Goal: Task Accomplishment & Management: Complete application form

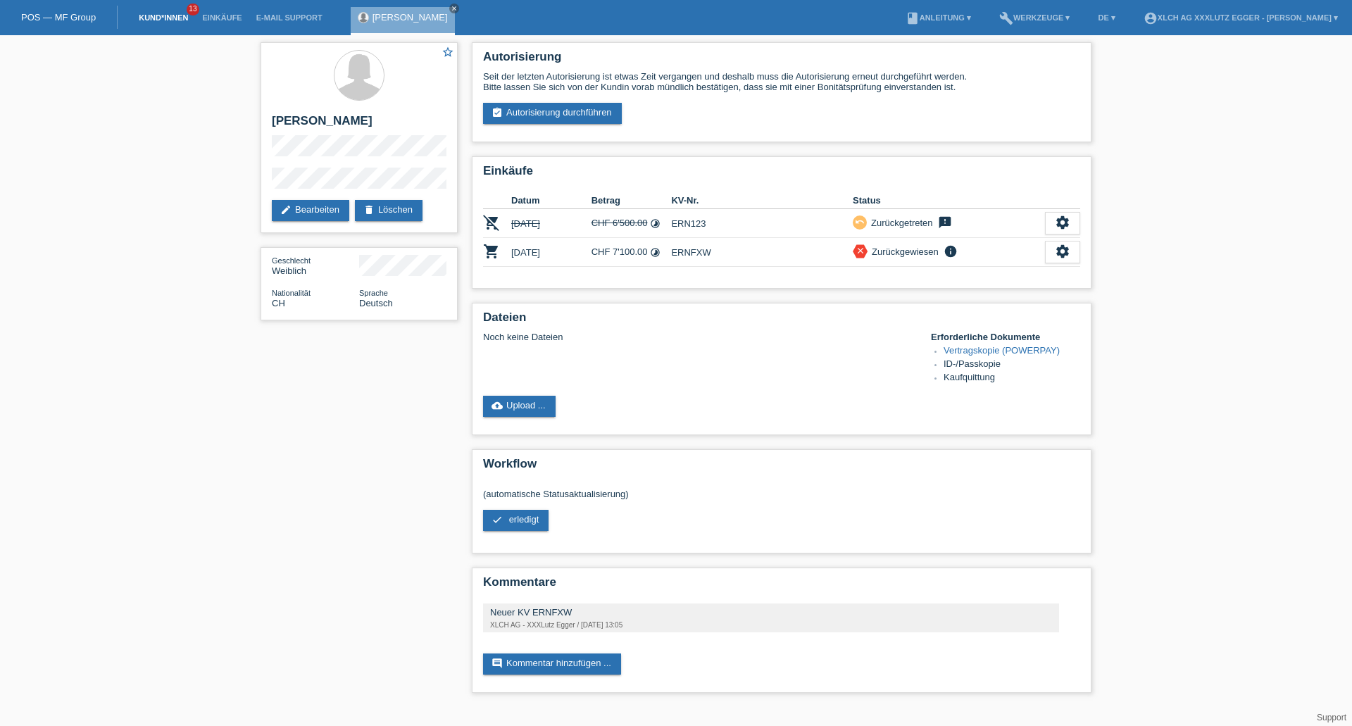
click at [165, 17] on link "Kund*innen" at bounding box center [163, 17] width 63 height 8
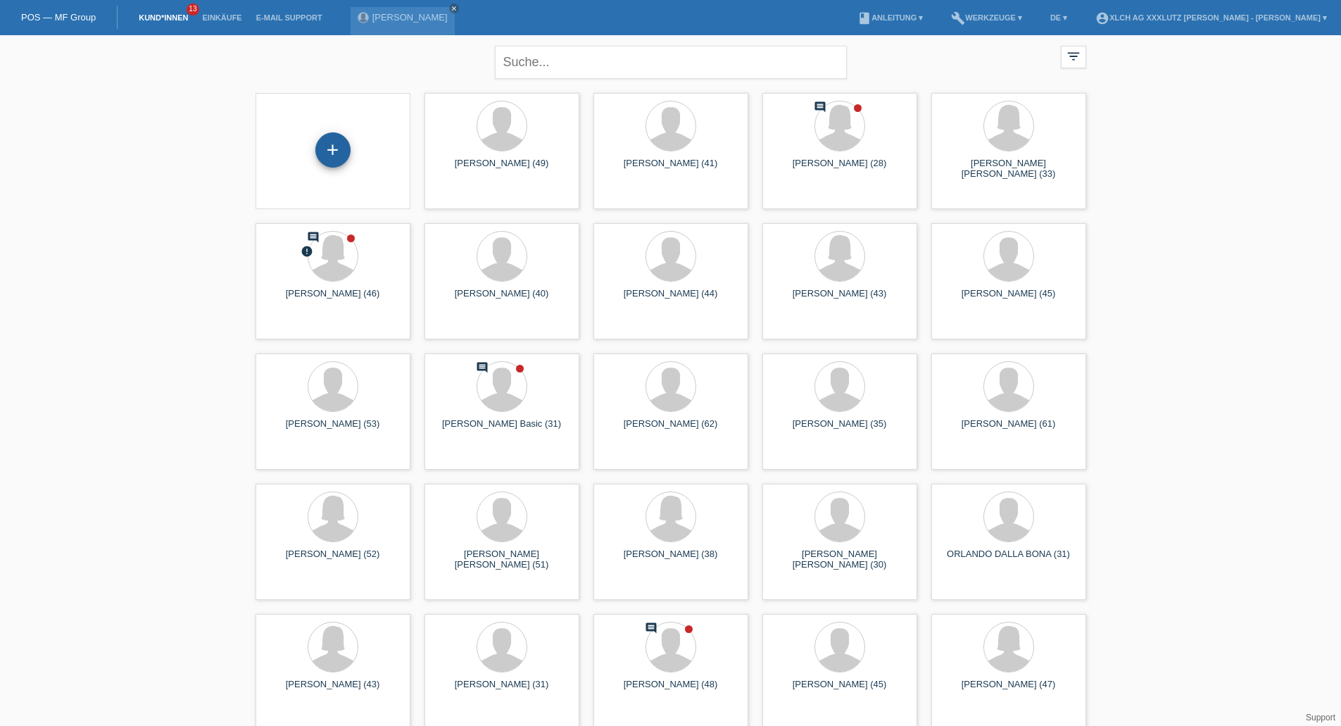
click at [339, 146] on div "+" at bounding box center [332, 149] width 35 height 35
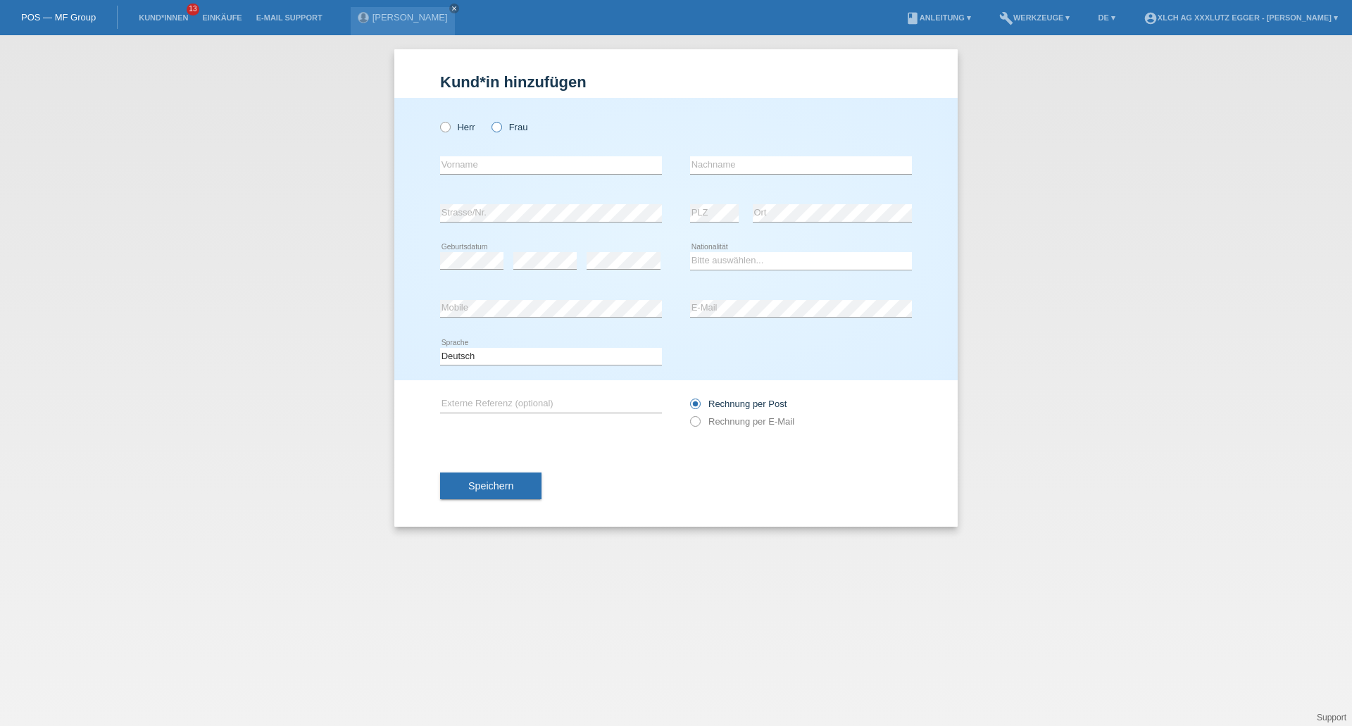
click at [489, 120] on icon at bounding box center [489, 120] width 0 height 0
click at [498, 127] on input "Frau" at bounding box center [495, 126] width 9 height 9
radio input "true"
click at [487, 168] on input "text" at bounding box center [551, 165] width 222 height 18
type input "Puvaanisha"
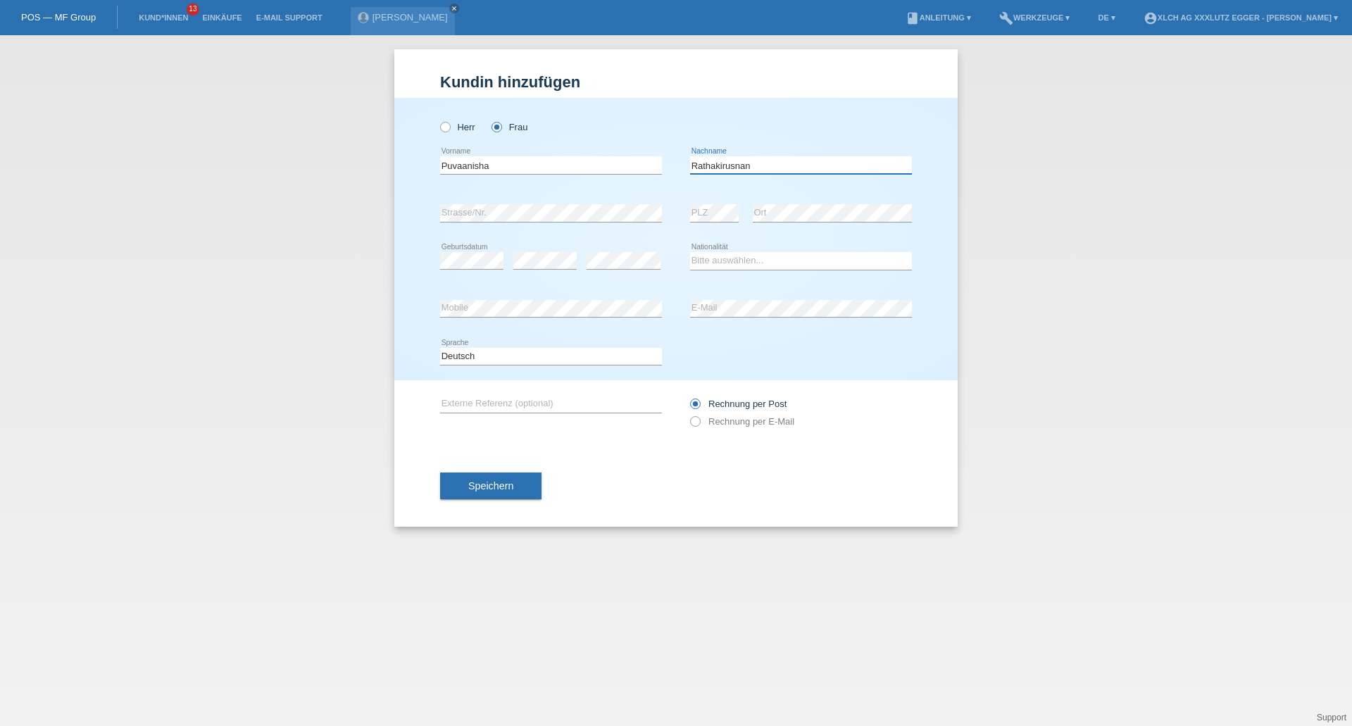
type input "Rathakirusnan"
click at [752, 259] on select "Bitte auswählen... Schweiz Deutschland Liechtenstein Österreich ------------ Af…" at bounding box center [801, 260] width 222 height 17
select select "CH"
click at [690, 252] on select "Bitte auswählen... Schweiz Deutschland Liechtenstein Österreich ------------ Af…" at bounding box center [801, 260] width 222 height 17
click at [688, 414] on icon at bounding box center [688, 414] width 0 height 0
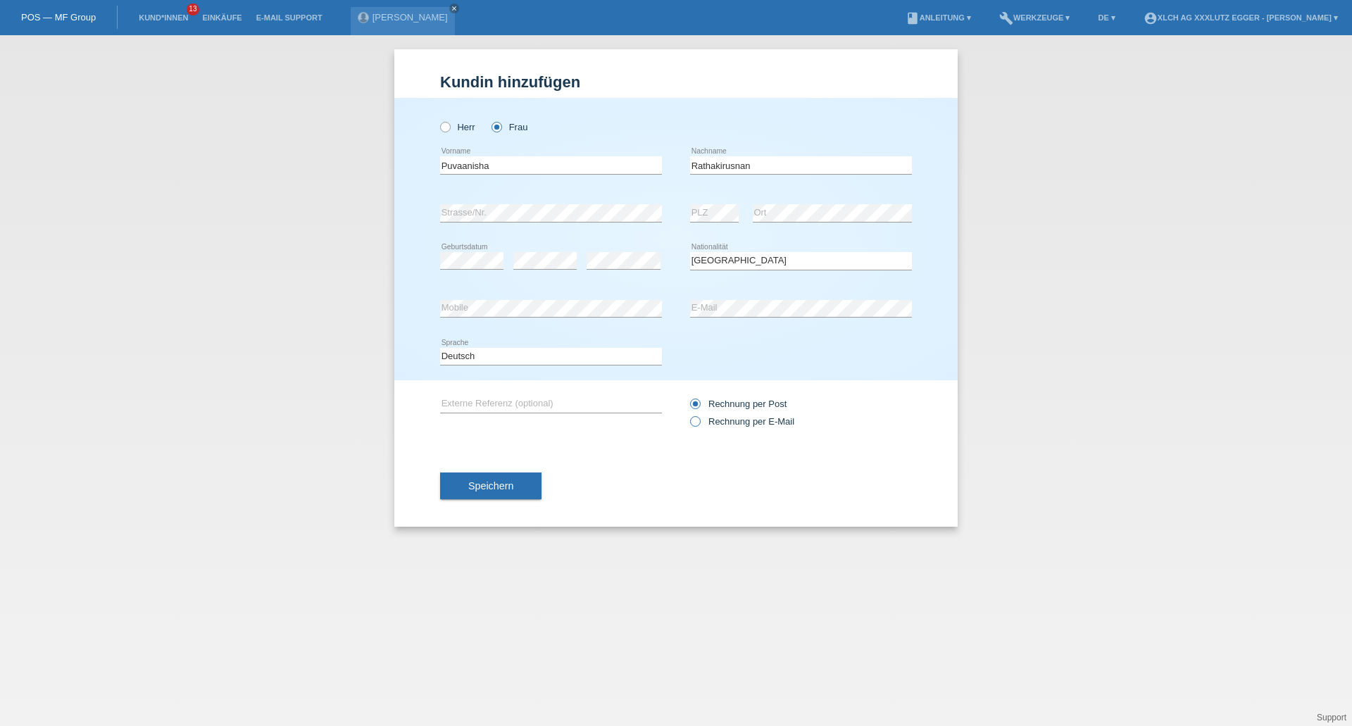
click at [697, 425] on input "Rechnung per E-Mail" at bounding box center [694, 425] width 9 height 18
radio input "true"
click at [526, 486] on button "Speichern" at bounding box center [490, 485] width 101 height 27
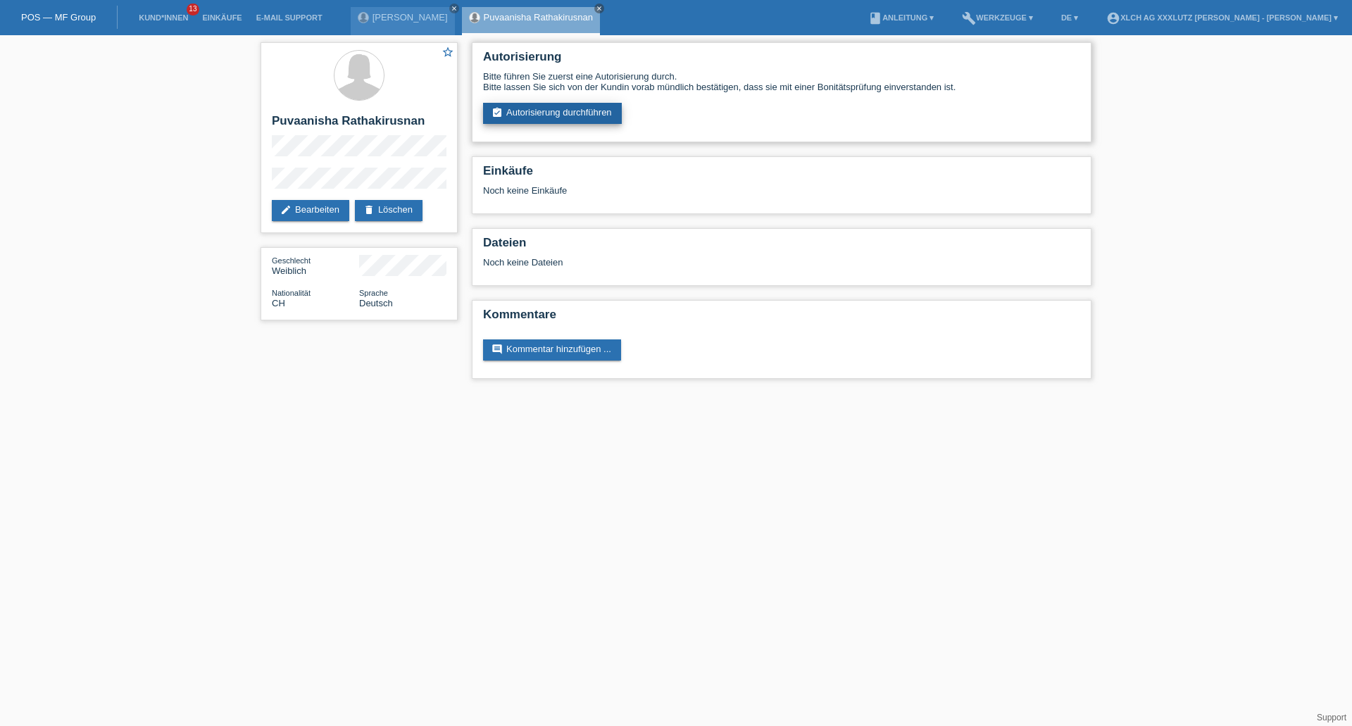
click at [602, 110] on link "assignment_turned_in Autorisierung durchführen" at bounding box center [552, 113] width 139 height 21
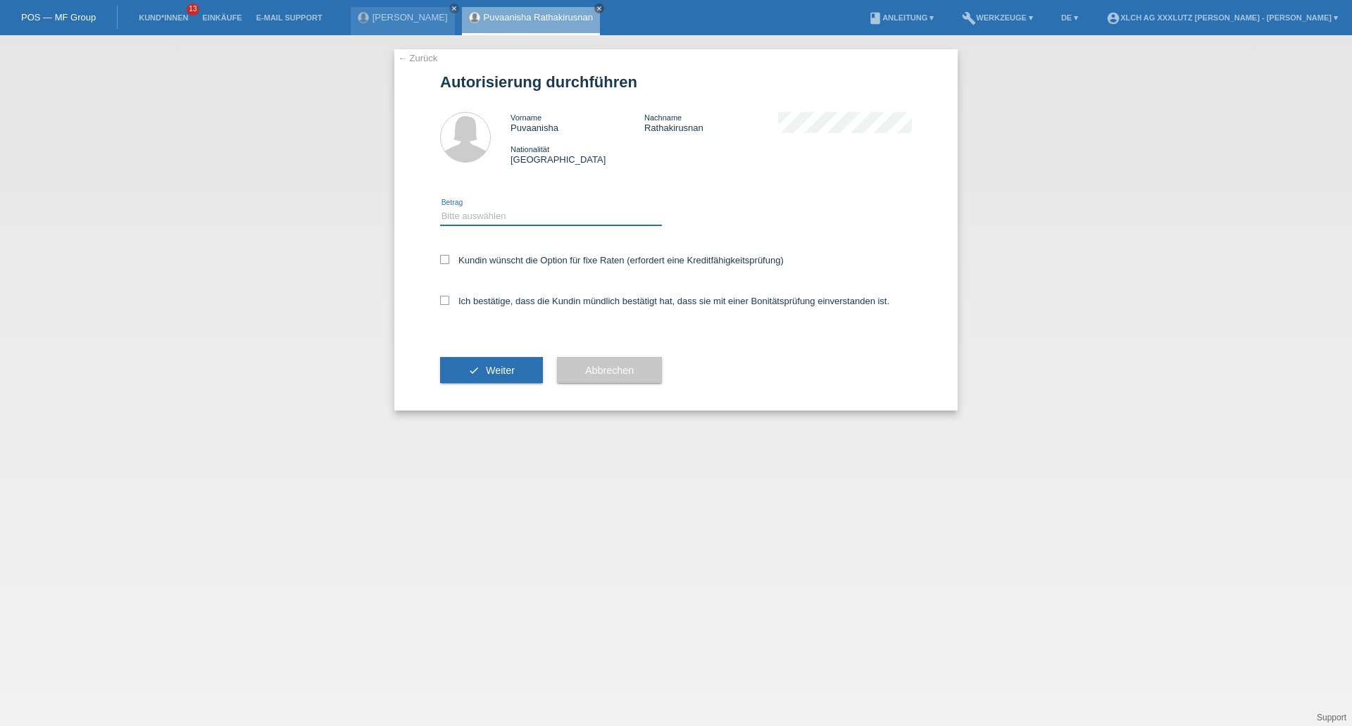
click at [534, 214] on select "Bitte auswählen CHF 1.00 - CHF 499.00 CHF 500.00 - CHF 1'999.00 CHF 2'000.00 - …" at bounding box center [551, 216] width 222 height 17
select select "3"
click at [440, 208] on select "Bitte auswählen CHF 1.00 - CHF 499.00 CHF 500.00 - CHF 1'999.00 CHF 2'000.00 - …" at bounding box center [551, 216] width 222 height 17
click at [440, 262] on icon at bounding box center [444, 259] width 9 height 9
click at [440, 262] on input "Kundin wünscht die Option für fixe Raten (erfordert eine Kreditfähigkeitsprüfun…" at bounding box center [444, 259] width 9 height 9
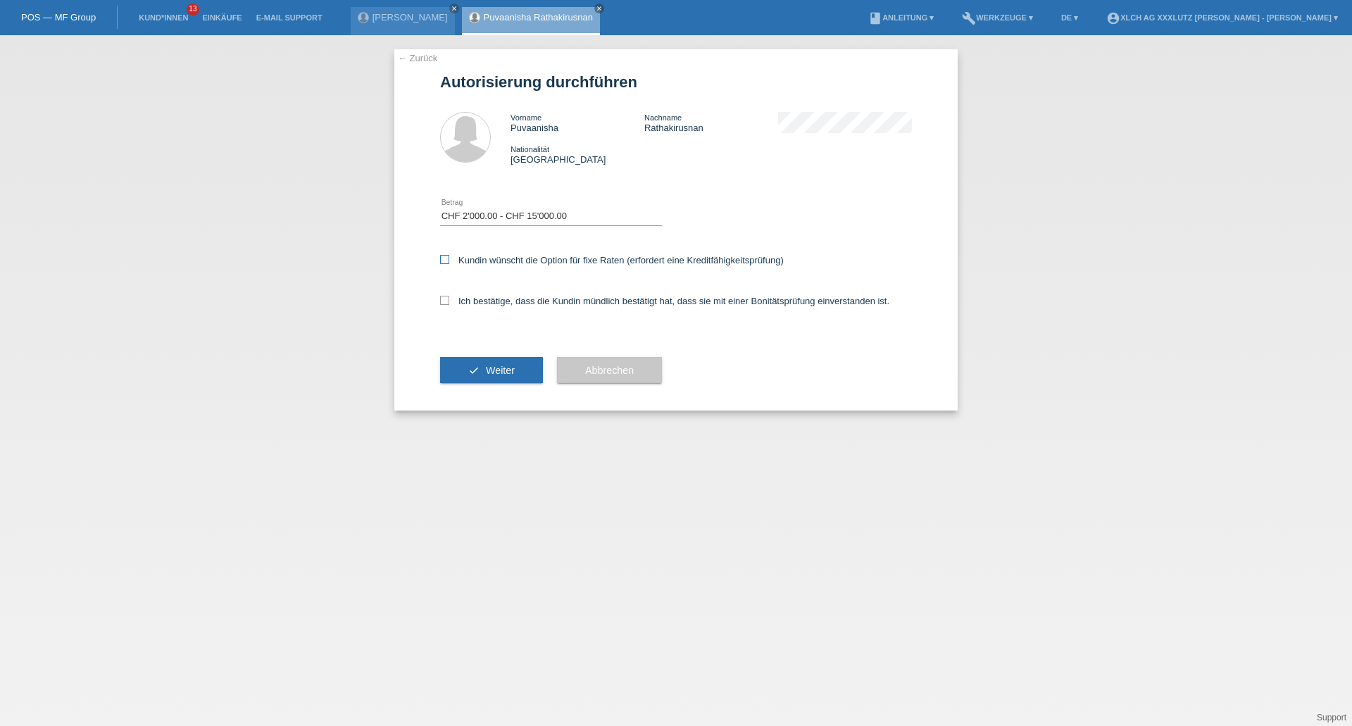
checkbox input "true"
click at [448, 306] on div "Ich bestätige, dass die Kundin mündlich bestätigt hat, dass sie mit einer Bonit…" at bounding box center [676, 306] width 472 height 48
click at [443, 298] on icon at bounding box center [444, 300] width 9 height 9
click at [443, 298] on input "Ich bestätige, dass die Kundin mündlich bestätigt hat, dass sie mit einer Bonit…" at bounding box center [444, 300] width 9 height 9
checkbox input "true"
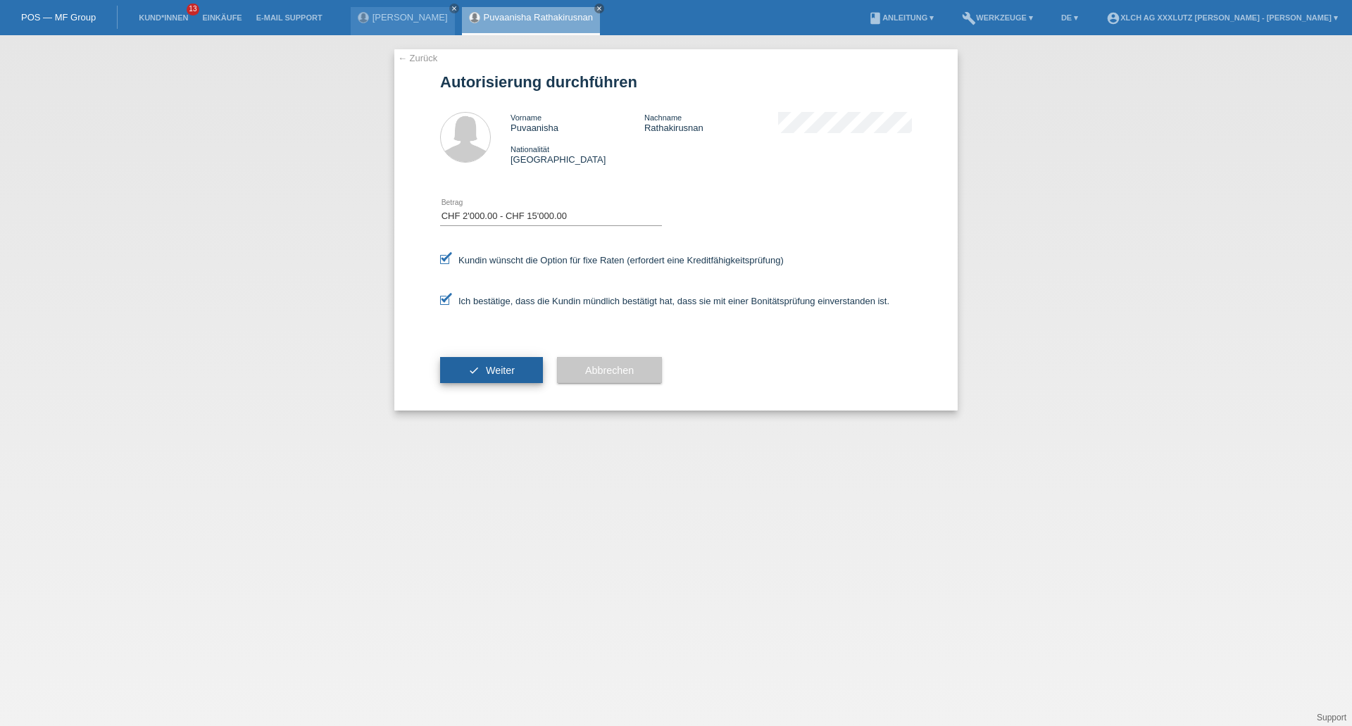
click at [463, 373] on button "check Weiter" at bounding box center [491, 370] width 103 height 27
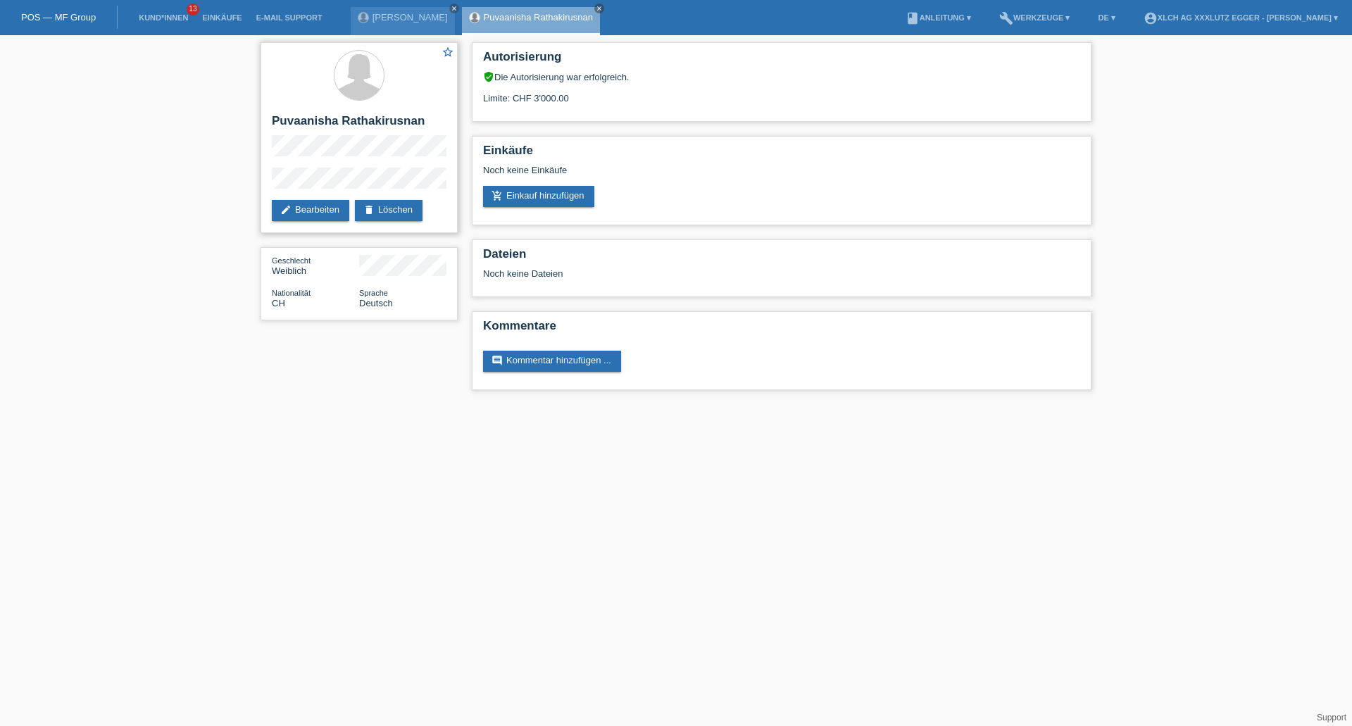
click at [372, 121] on h2 "Puvaanisha Rathakirusnan" at bounding box center [359, 124] width 175 height 21
copy h2 "Rathakirusnan"
click at [296, 123] on h2 "Puvaanisha Rathakirusnan" at bounding box center [359, 124] width 175 height 21
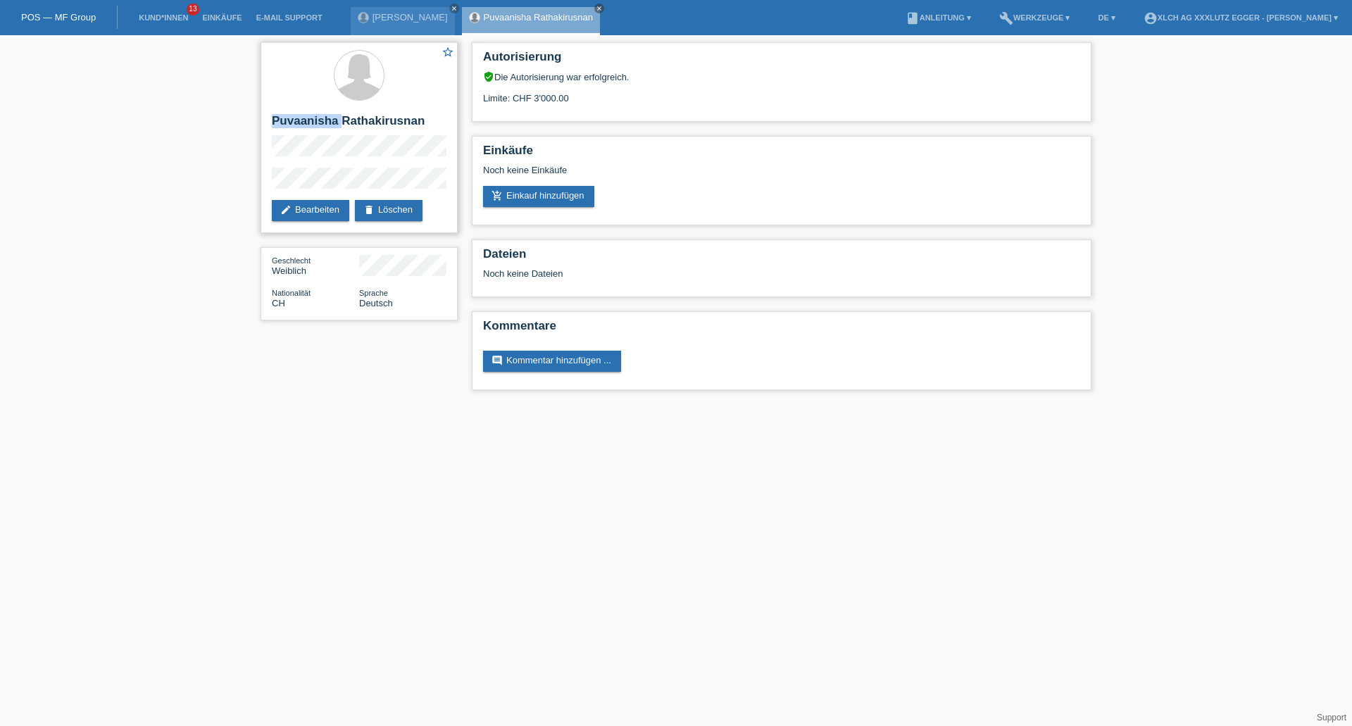
click at [296, 123] on h2 "Puvaanisha Rathakirusnan" at bounding box center [359, 124] width 175 height 21
copy h2 "Puvaanisha"
click at [262, 181] on div "star_border Puvaanisha Rathakirusnan edit Bearbeiten delete Löschen" at bounding box center [359, 137] width 197 height 191
click at [558, 194] on link "add_shopping_cart Einkauf hinzufügen" at bounding box center [538, 196] width 111 height 21
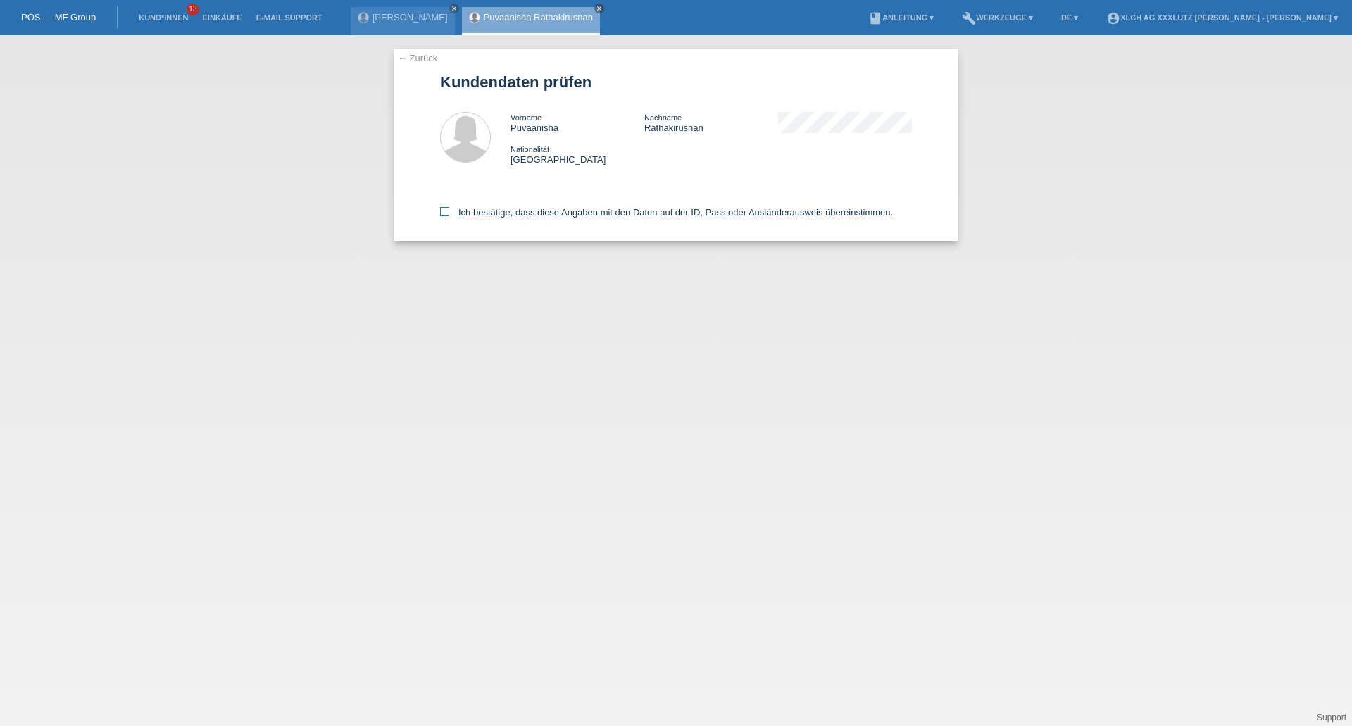
click at [443, 209] on icon at bounding box center [444, 211] width 9 height 9
click at [443, 209] on input "Ich bestätige, dass diese Angaben mit den Daten auf der ID, Pass oder Ausländer…" at bounding box center [444, 211] width 9 height 9
checkbox input "true"
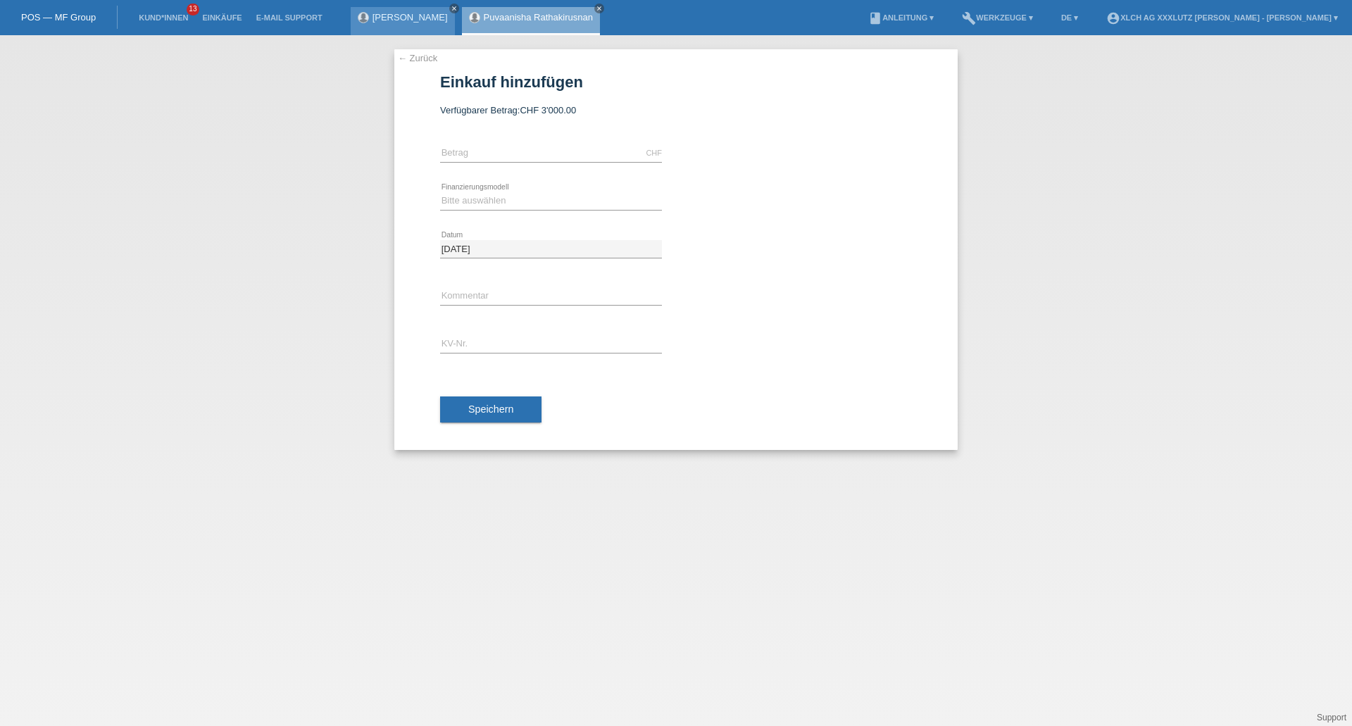
click at [451, 8] on icon "close" at bounding box center [454, 8] width 7 height 7
click at [463, 148] on input "text" at bounding box center [551, 153] width 222 height 18
type input "2100.00"
click at [482, 203] on select "Bitte auswählen Kauf auf Rechnung mit Teilzahlungsoption Fixe Raten - Zinsübern…" at bounding box center [551, 200] width 222 height 17
select select "109"
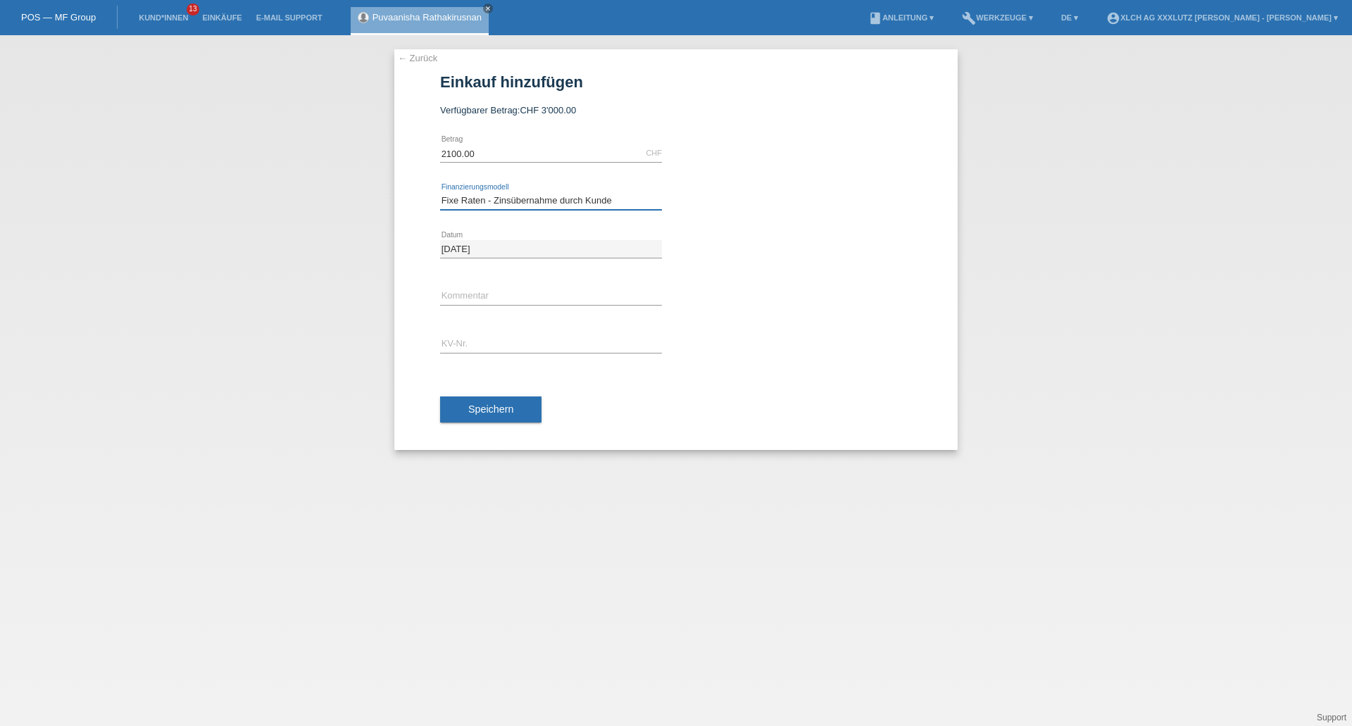
click at [440, 192] on select "Bitte auswählen Kauf auf Rechnung mit Teilzahlungsoption Fixe Raten - Zinsübern…" at bounding box center [551, 200] width 222 height 17
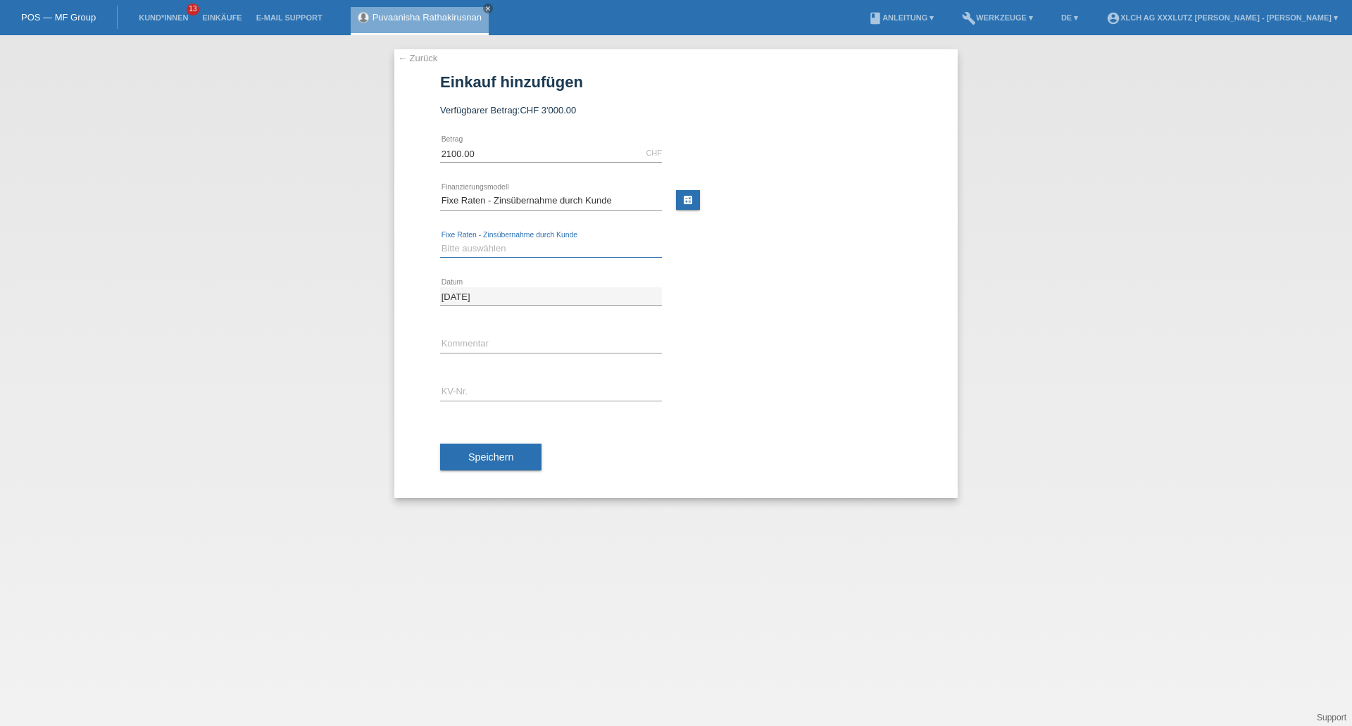
click at [498, 252] on select "Bitte auswählen 6 Raten 12 Raten 24 Raten 36 Raten" at bounding box center [551, 248] width 222 height 17
click at [440, 240] on select "Bitte auswählen 6 Raten 12 Raten 24 Raten 36 Raten" at bounding box center [551, 248] width 222 height 17
click at [505, 339] on input "text" at bounding box center [551, 344] width 222 height 18
click at [468, 336] on input "text" at bounding box center [551, 344] width 222 height 18
click at [521, 391] on input "text" at bounding box center [551, 392] width 222 height 18
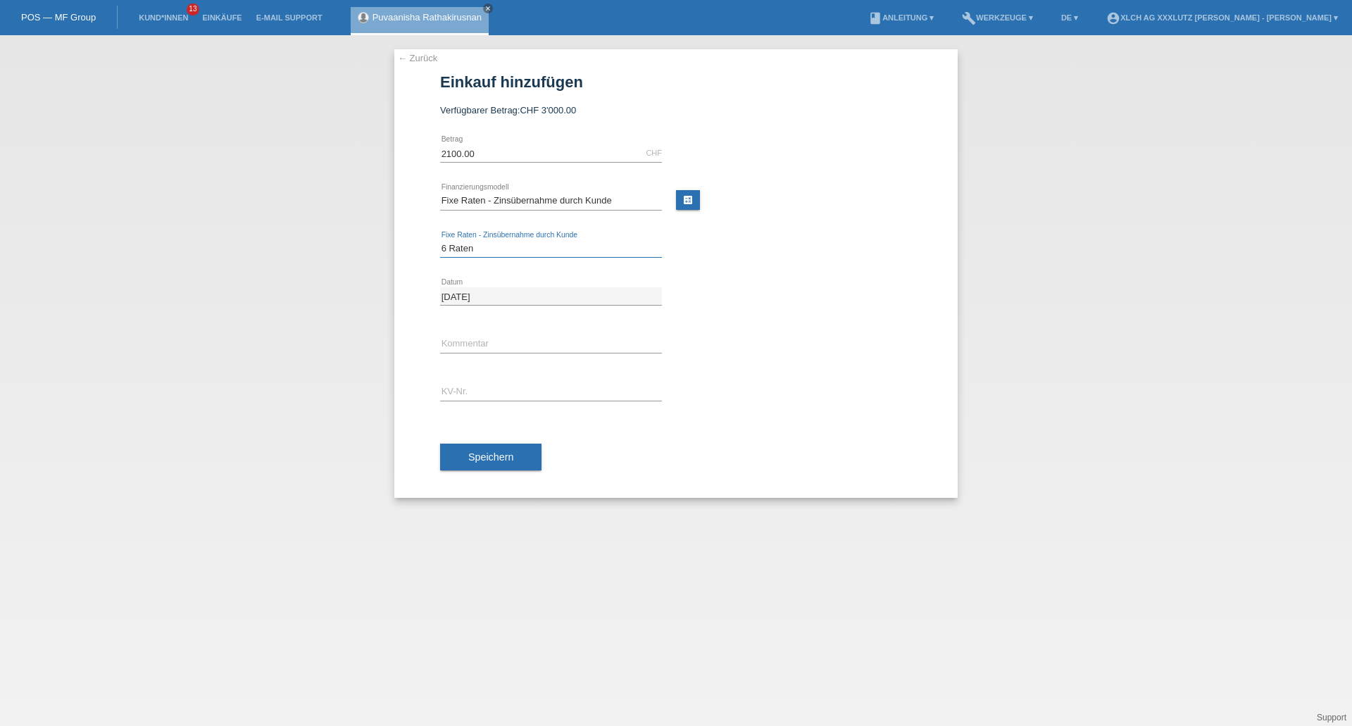
click at [470, 250] on select "Bitte auswählen 6 Raten 12 Raten 24 Raten 36 Raten" at bounding box center [551, 248] width 222 height 17
select select "314"
click at [440, 240] on select "Bitte auswählen 6 Raten 12 Raten 24 Raten 36 Raten" at bounding box center [551, 248] width 222 height 17
click at [473, 346] on input "text" at bounding box center [551, 344] width 222 height 18
click at [474, 392] on input "text" at bounding box center [551, 392] width 222 height 18
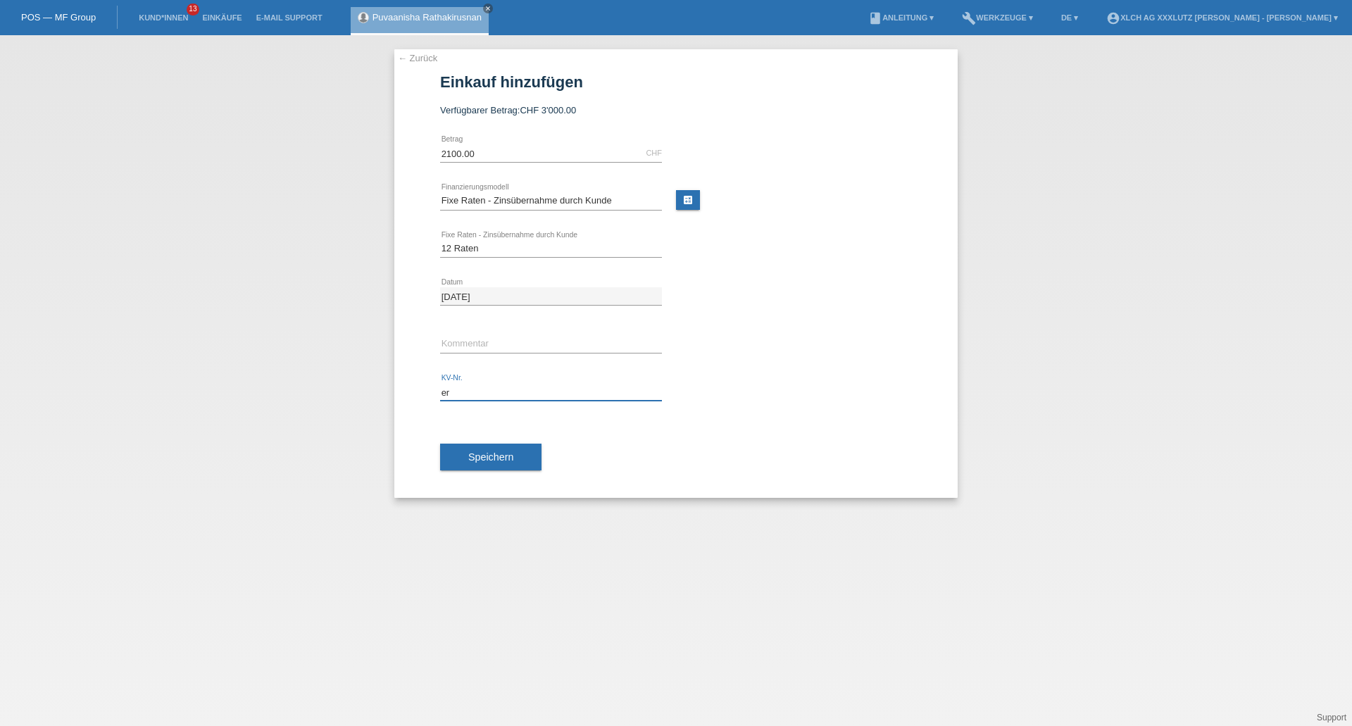
type input "e"
type input "ERNHI3"
click at [489, 456] on span "Speichern" at bounding box center [490, 456] width 45 height 11
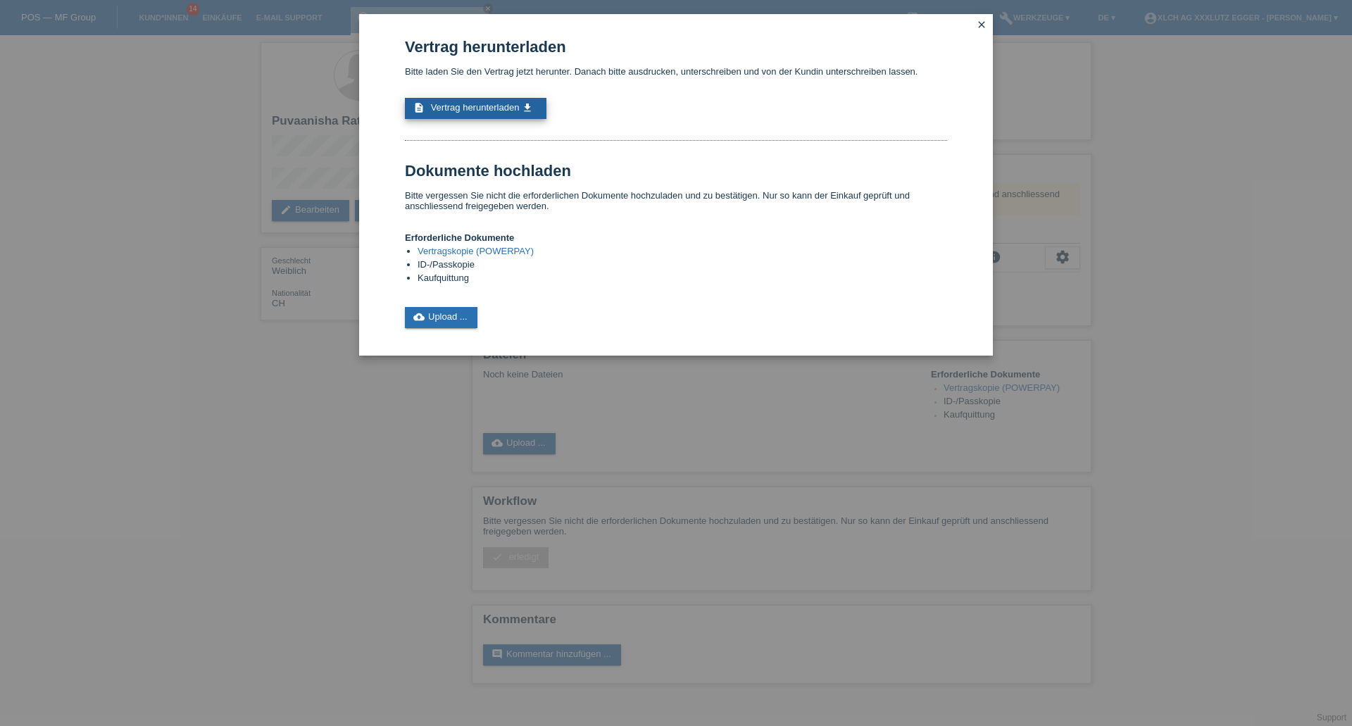
click at [507, 104] on span "Vertrag herunterladen" at bounding box center [475, 107] width 89 height 11
click at [979, 18] on link "close" at bounding box center [981, 26] width 18 height 16
